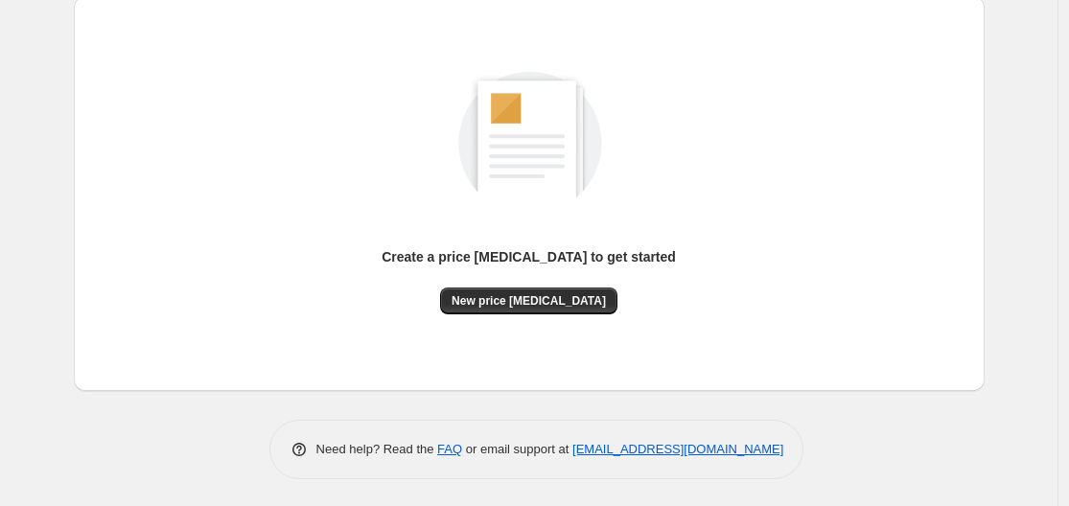
scroll to position [212, 0]
click at [526, 290] on button "New price change job" at bounding box center [528, 300] width 177 height 27
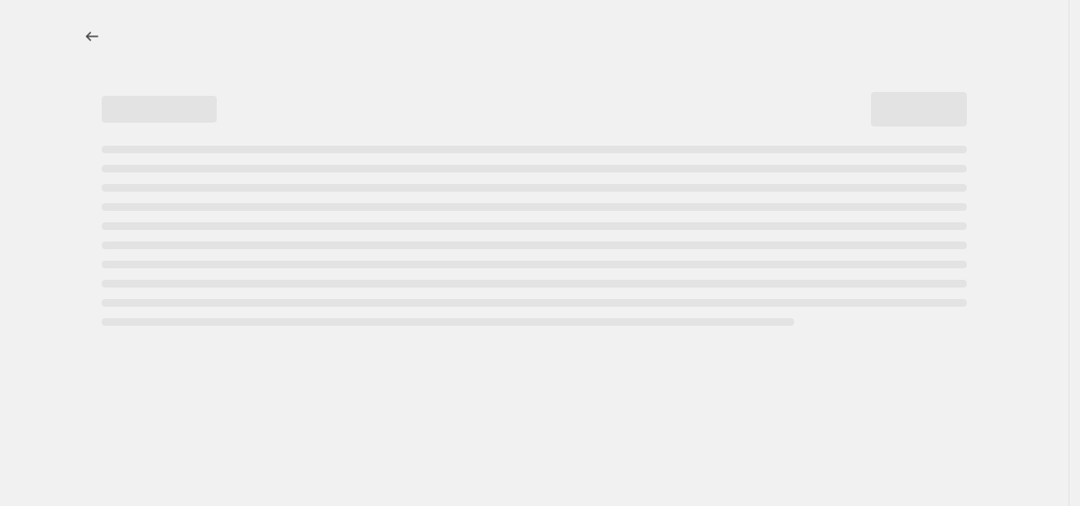
select select "percentage"
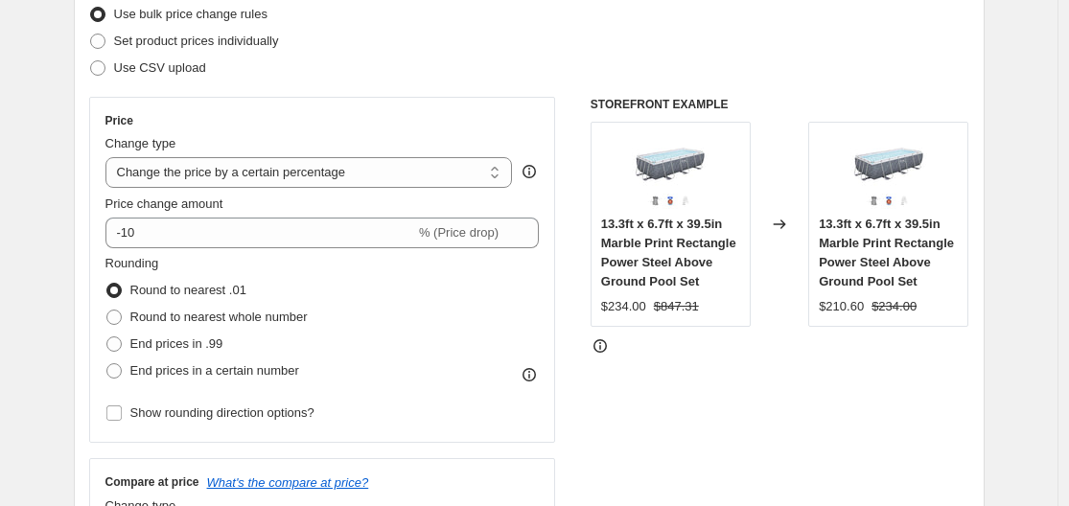
scroll to position [288, 0]
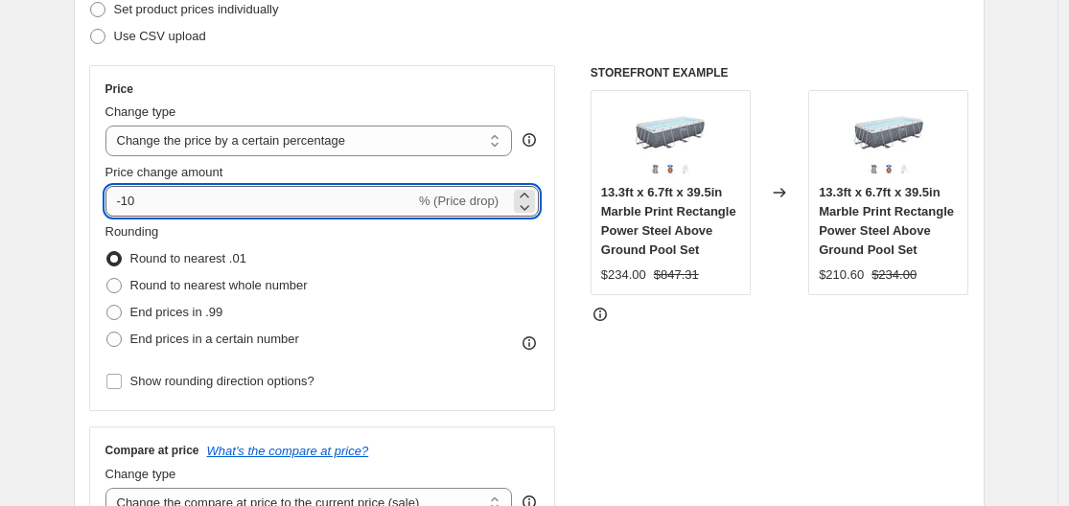
click at [139, 202] on input "-10" at bounding box center [261, 201] width 310 height 31
drag, startPoint x: 133, startPoint y: 195, endPoint x: 167, endPoint y: 195, distance: 33.6
click at [167, 195] on input "-10" at bounding box center [261, 201] width 310 height 31
type input "-1"
click at [118, 310] on span at bounding box center [113, 312] width 15 height 15
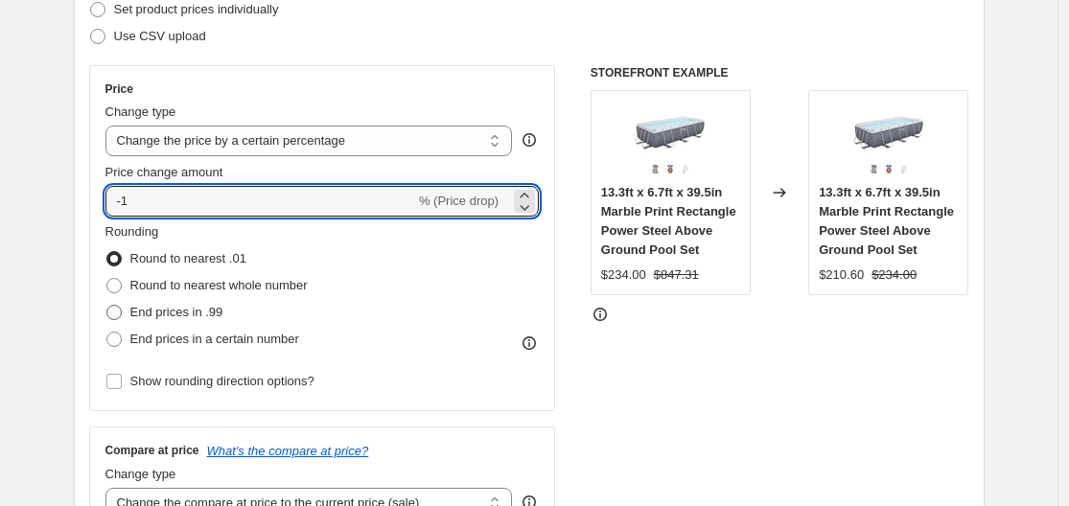
click at [107, 306] on input "End prices in .99" at bounding box center [106, 305] width 1 height 1
radio input "true"
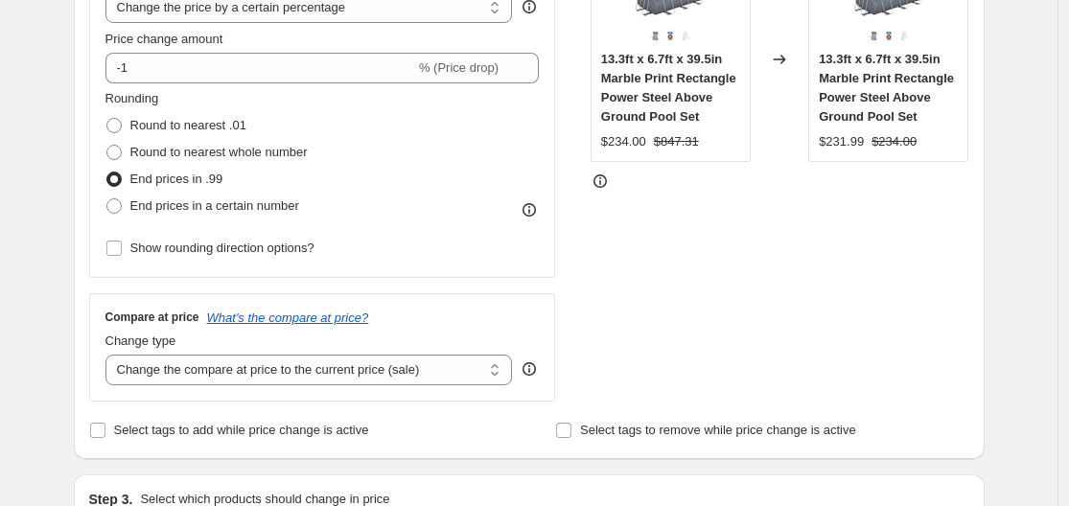
scroll to position [671, 0]
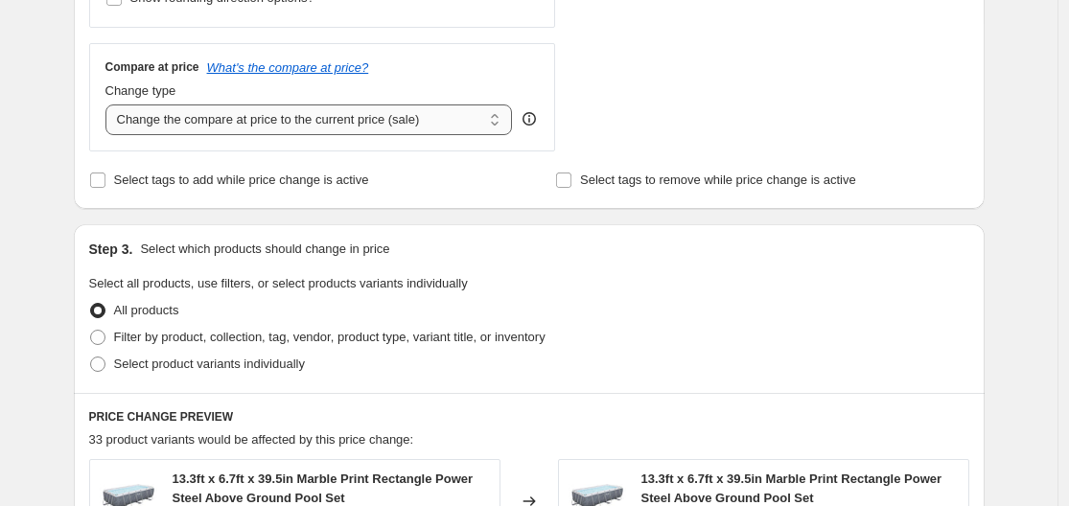
drag, startPoint x: 281, startPoint y: 122, endPoint x: 279, endPoint y: 133, distance: 11.7
click at [281, 122] on select "Change the compare at price to the current price (sale) Change the compare at p…" at bounding box center [310, 120] width 408 height 31
select select "remove"
click at [110, 105] on select "Change the compare at price to the current price (sale) Change the compare at p…" at bounding box center [310, 120] width 408 height 31
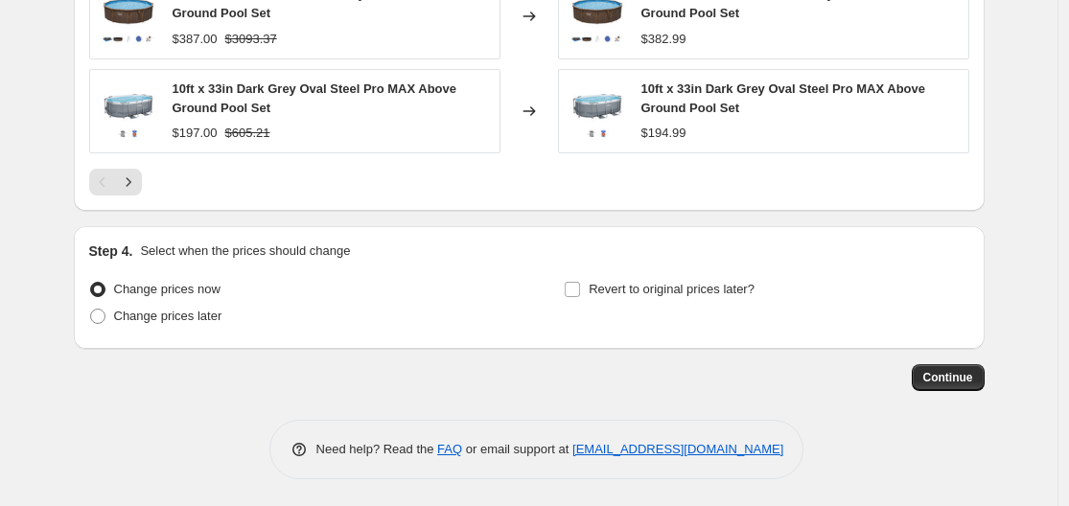
scroll to position [1442, 0]
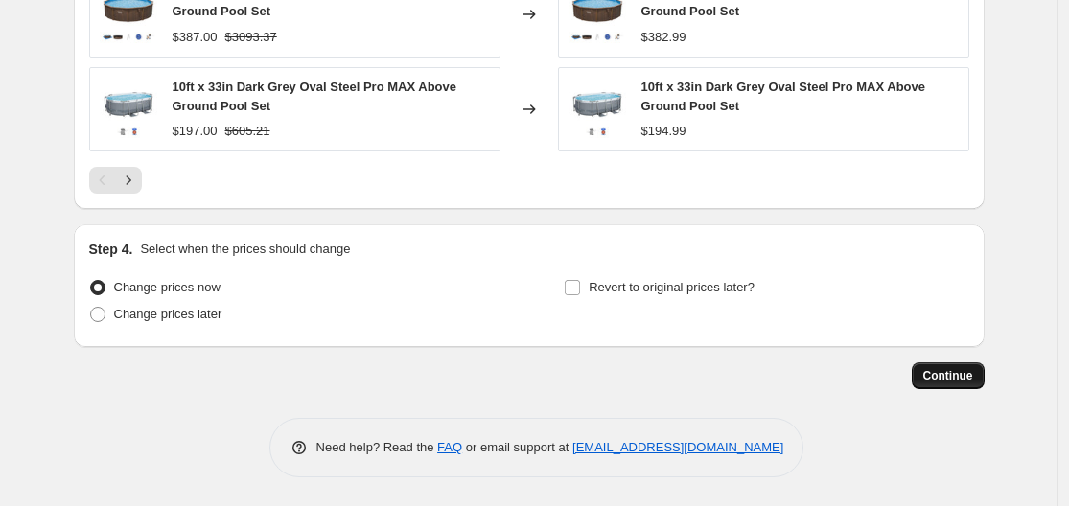
click at [951, 365] on button "Continue" at bounding box center [948, 376] width 73 height 27
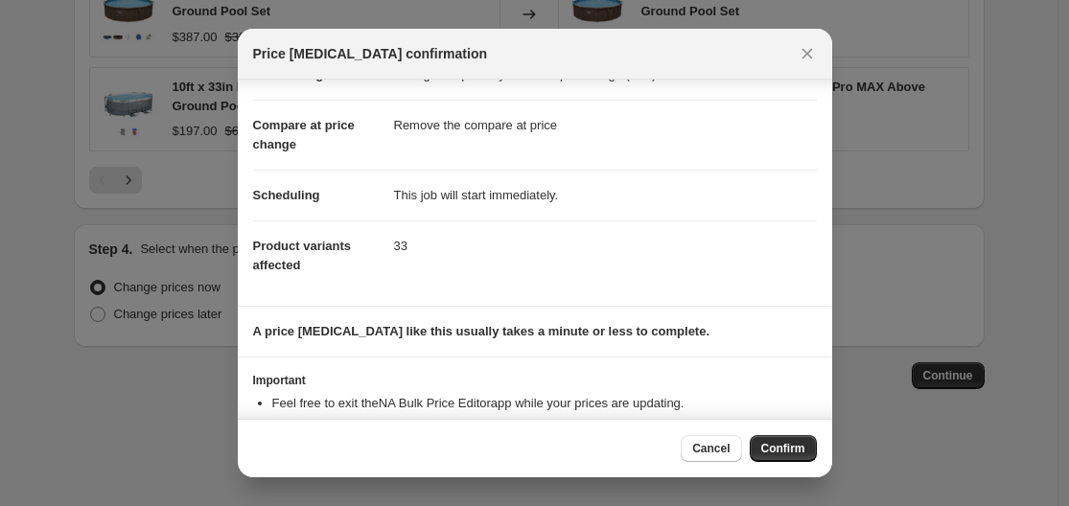
scroll to position [124, 0]
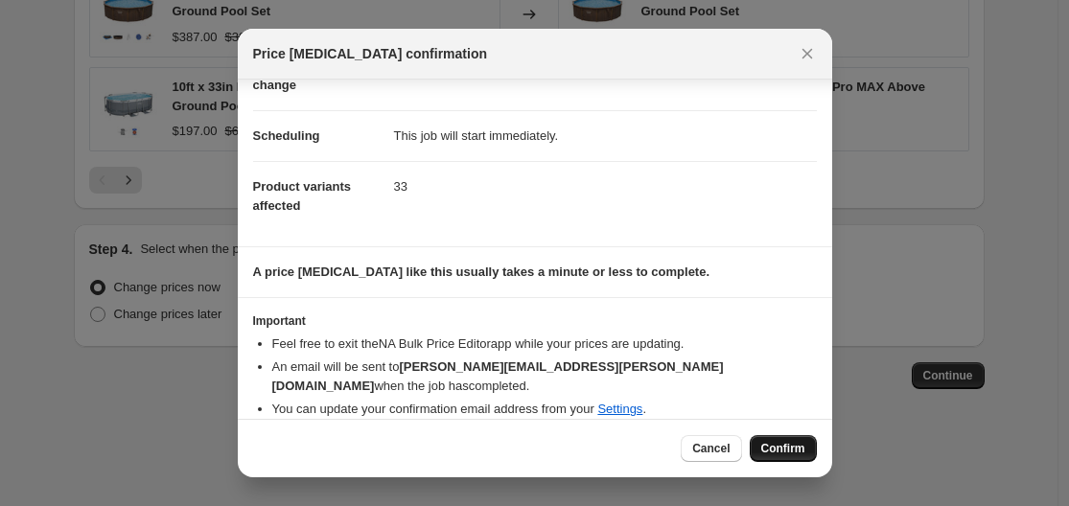
click at [802, 440] on button "Confirm" at bounding box center [783, 448] width 67 height 27
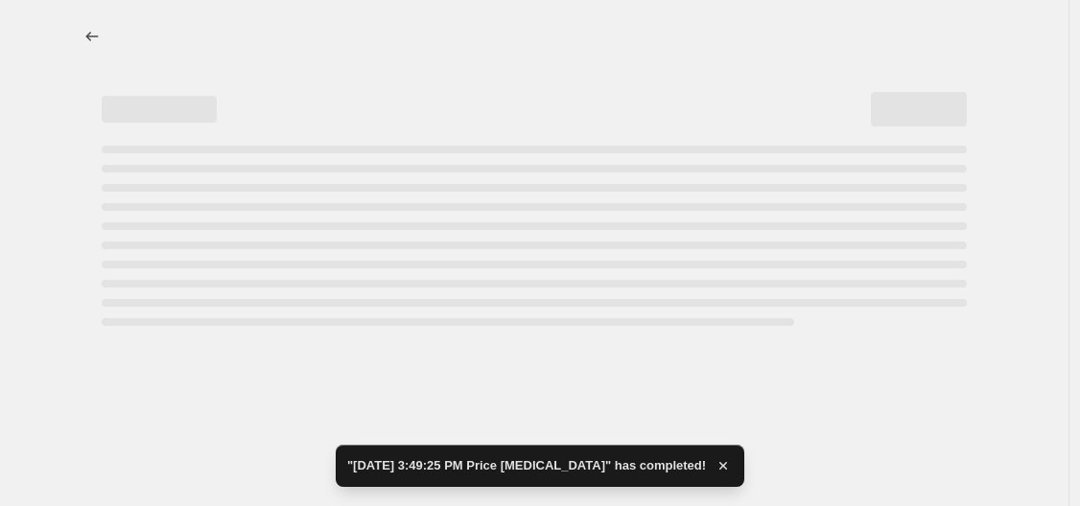
select select "percentage"
select select "remove"
